Goal: Information Seeking & Learning: Learn about a topic

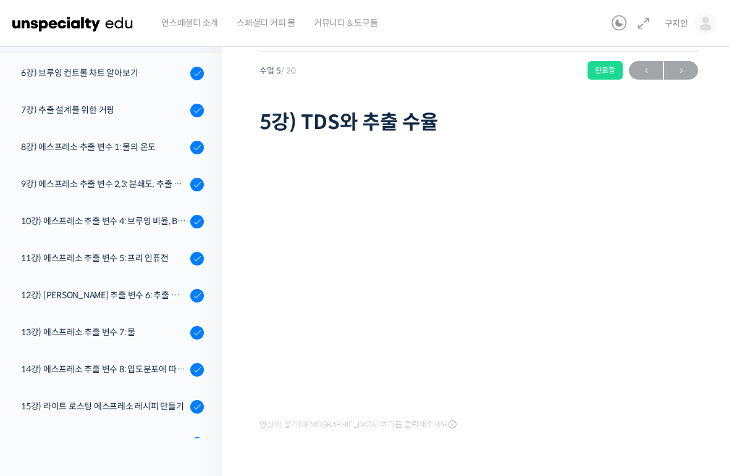
scroll to position [27, 0]
click at [679, 59] on div "기본부터 심화까지, 신창호 바리스타의 에스프레소 AtoZ 5강) TDS와 추출 수율 완료함 수업 5 / 20 완료함 ← 이전 다음 → 5강) …" at bounding box center [478, 84] width 438 height 110
click at [55, 64] on link "6강) 브루잉 컨트롤 차트 알아보기" at bounding box center [108, 74] width 228 height 33
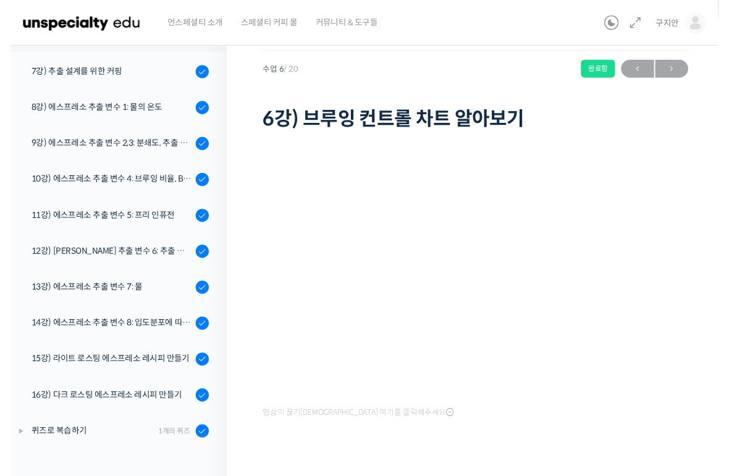
scroll to position [42, 0]
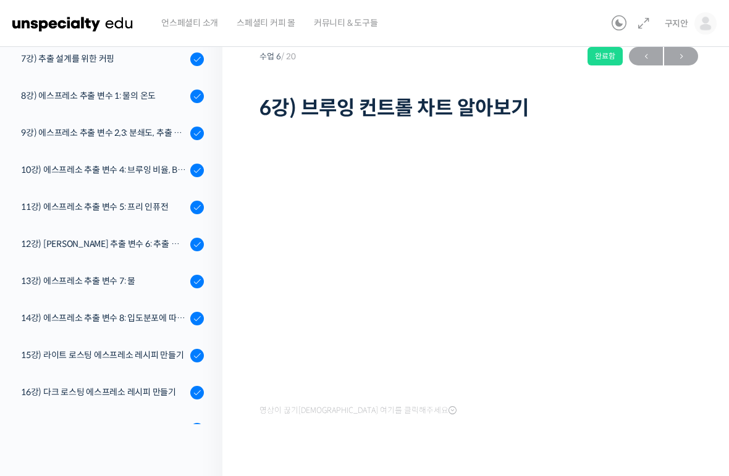
click at [683, 49] on span "→" at bounding box center [681, 56] width 34 height 17
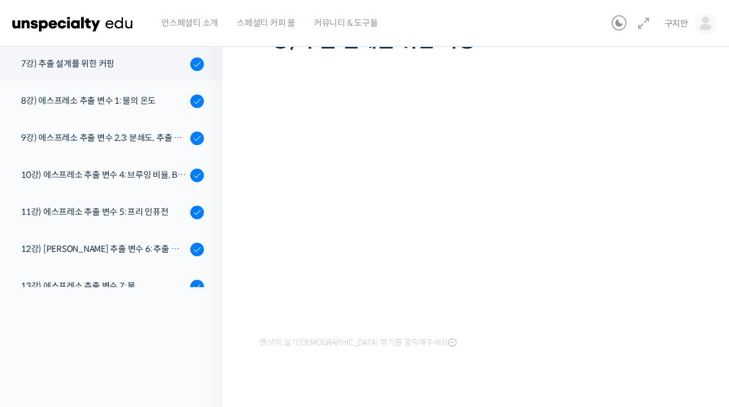
scroll to position [270, 0]
click at [58, 102] on div "8강) 에스프레소 추출 변수 1: 물의 온도" at bounding box center [103, 100] width 165 height 14
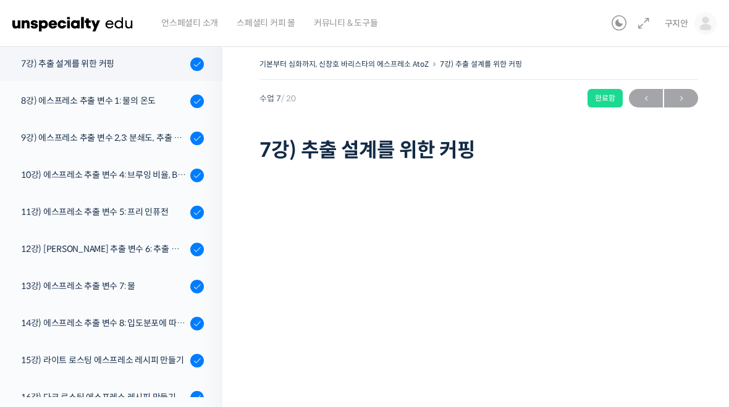
scroll to position [110, 0]
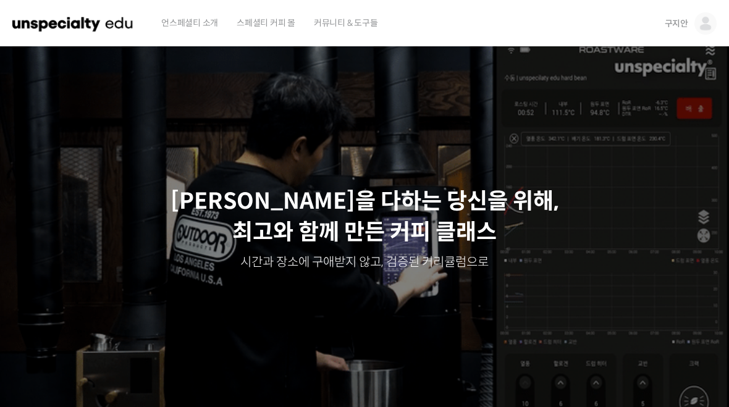
click at [669, 19] on span "구지안" at bounding box center [675, 23] width 23 height 11
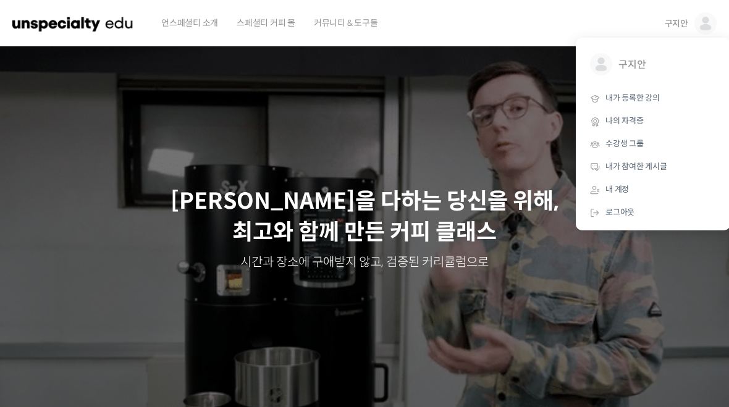
click at [616, 102] on span "내가 등록한 강의" at bounding box center [632, 98] width 54 height 10
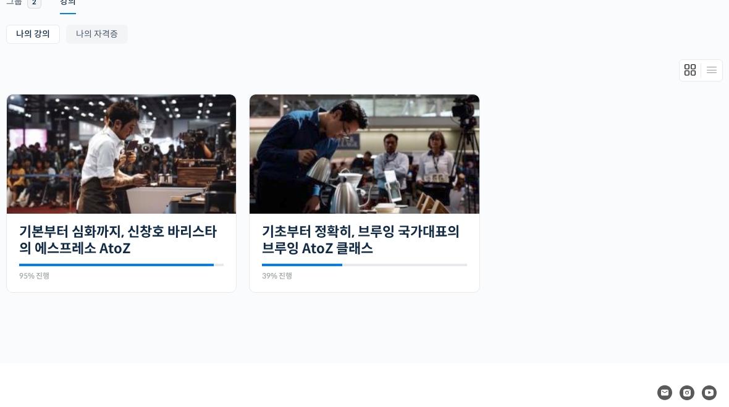
scroll to position [224, 0]
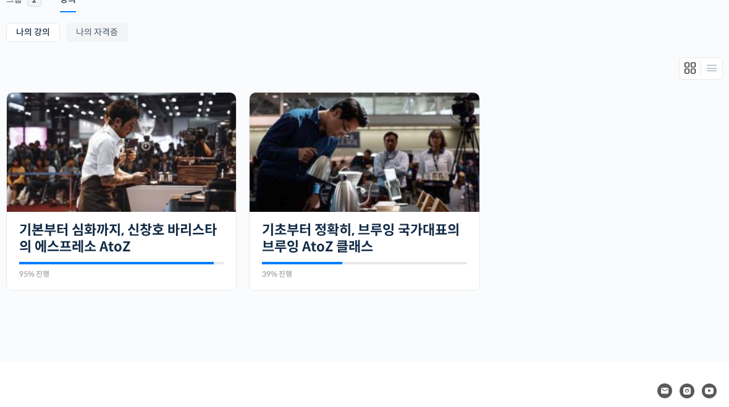
click at [59, 183] on img at bounding box center [121, 152] width 229 height 119
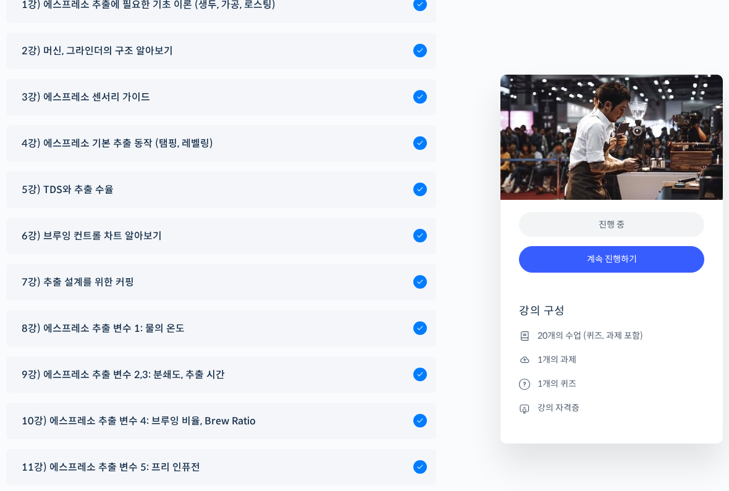
scroll to position [6626, 0]
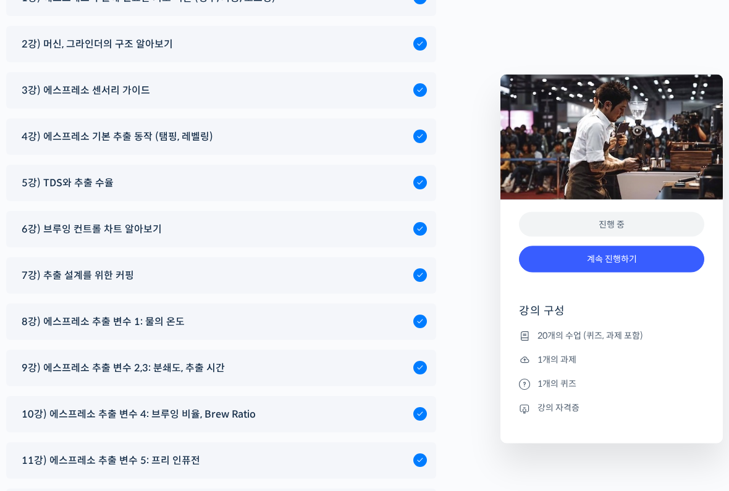
click at [76, 304] on div "8강) 에스프레소 추출 변수 1: 물의 온도" at bounding box center [221, 322] width 430 height 36
click at [90, 314] on span "8강) 에스프레소 추출 변수 1: 물의 온도" at bounding box center [103, 322] width 163 height 17
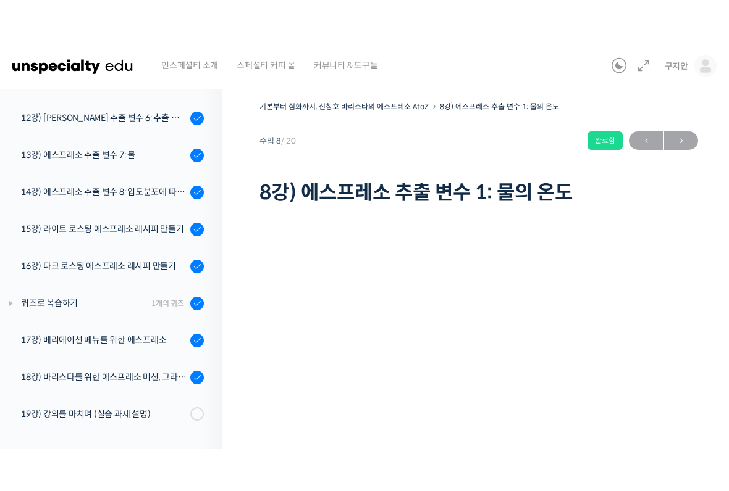
scroll to position [468, 0]
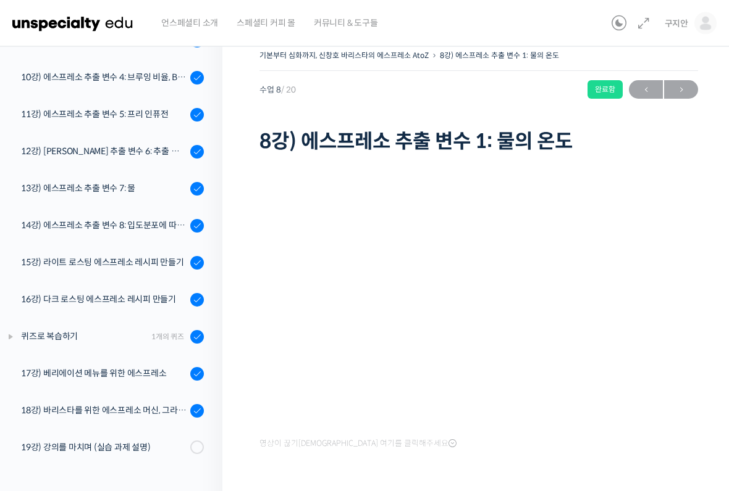
click at [582, 406] on div "영상이 끊기[DEMOGRAPHIC_DATA] 여기를 클릭해주세요" at bounding box center [478, 317] width 438 height 270
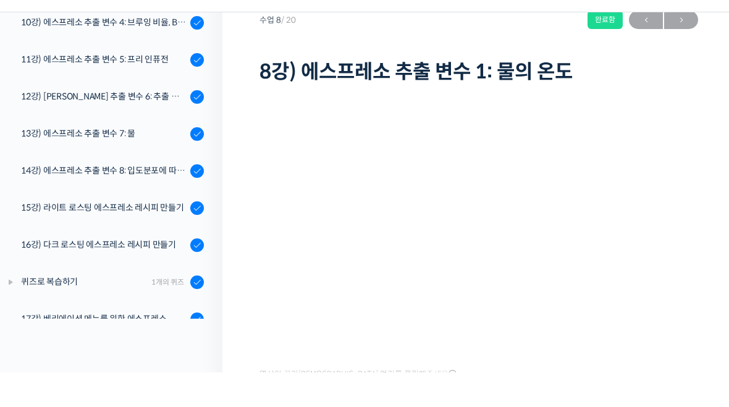
scroll to position [78, 0]
